Goal: Transaction & Acquisition: Register for event/course

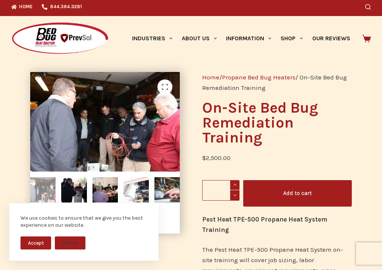
scroll to position [3, 0]
